Goal: Information Seeking & Learning: Check status

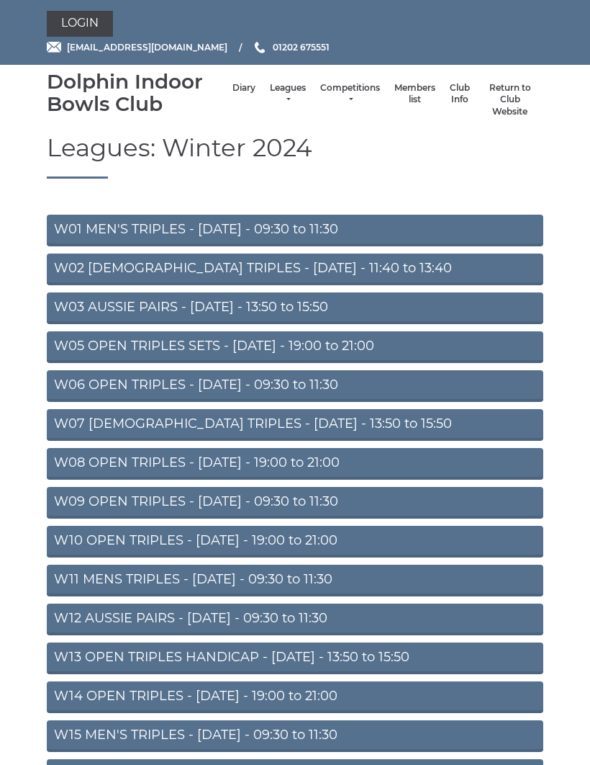
click at [281, 88] on li "Leagues Club leagues - Winter 2025/2026 Club leagues - Summer 2025 Club leagues…" at bounding box center [288, 100] width 50 height 50
click at [276, 99] on link "Leagues" at bounding box center [288, 94] width 36 height 24
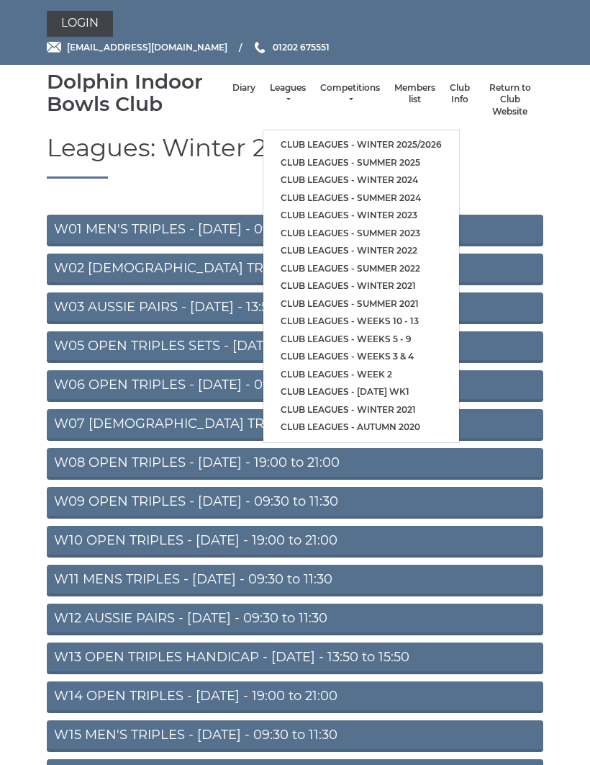
click at [410, 156] on link "Club leagues - Summer 2025" at bounding box center [361, 163] width 196 height 18
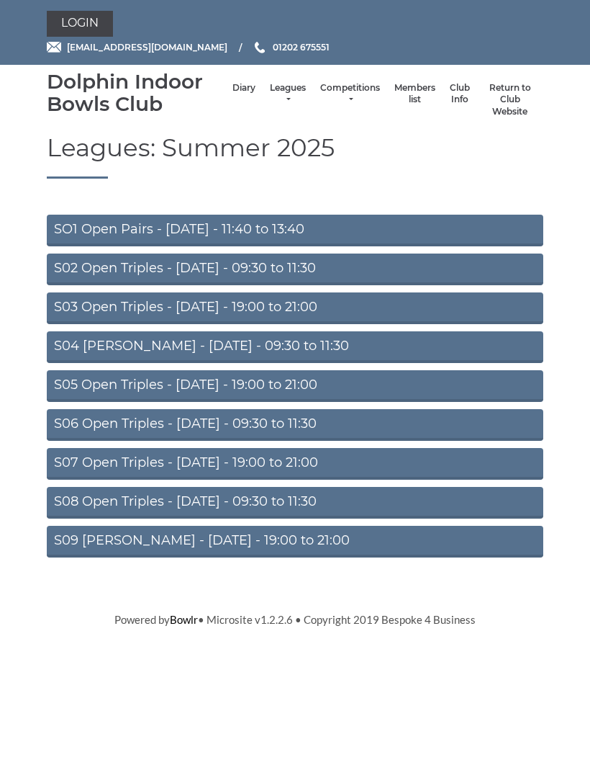
click at [332, 428] on link "S06 Open Triples - [DATE] - 09:30 to 11:30" at bounding box center [295, 425] width 497 height 32
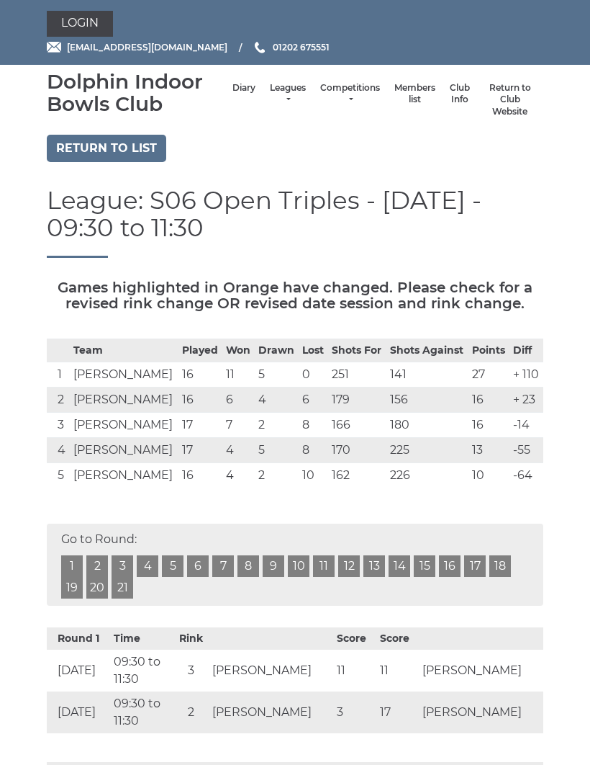
click at [125, 592] on link "21" at bounding box center [123, 588] width 22 height 22
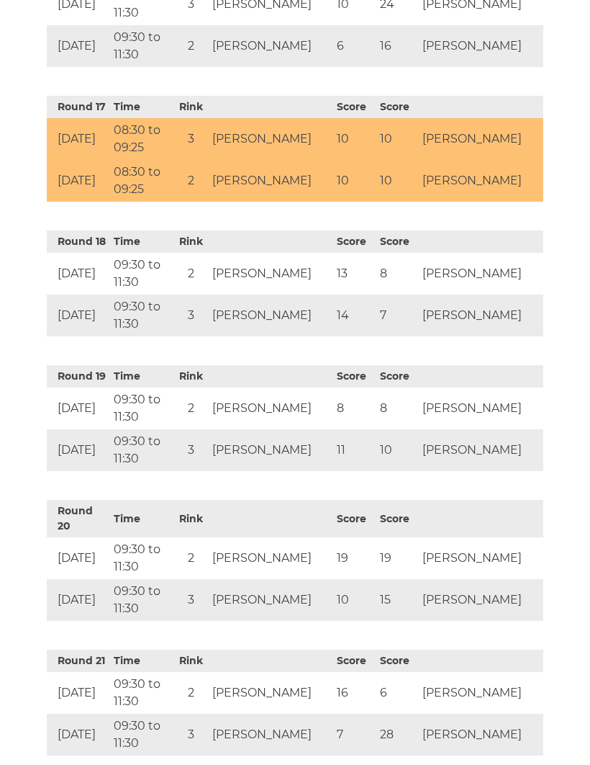
scroll to position [2718, 0]
